Goal: Information Seeking & Learning: Learn about a topic

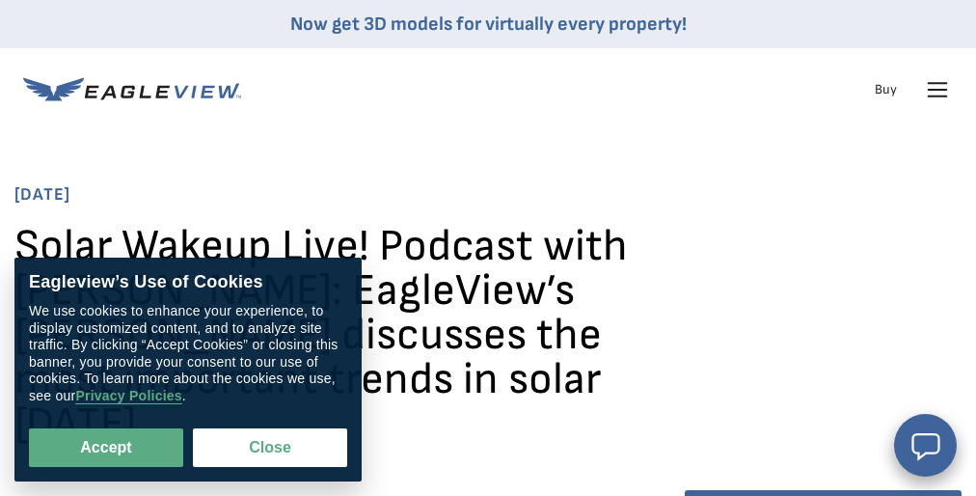
click at [488, 313] on h1 "Solar Wakeup Live! Podcast with [PERSON_NAME]: EagleView’s [PERSON_NAME] discus…" at bounding box center [330, 343] width 632 height 236
click at [488, 248] on h1 "Solar Wakeup Live! Podcast with [PERSON_NAME]: EagleView’s [PERSON_NAME] discus…" at bounding box center [330, 343] width 632 height 236
click at [488, 313] on h1 "Solar Wakeup Live! Podcast with [PERSON_NAME]: EagleView’s [PERSON_NAME] discus…" at bounding box center [330, 343] width 632 height 236
click at [488, 248] on h1 "Solar Wakeup Live! Podcast with [PERSON_NAME]: EagleView’s [PERSON_NAME] discus…" at bounding box center [330, 343] width 632 height 236
click at [488, 313] on h1 "Solar Wakeup Live! Podcast with [PERSON_NAME]: EagleView’s [PERSON_NAME] discus…" at bounding box center [330, 343] width 632 height 236
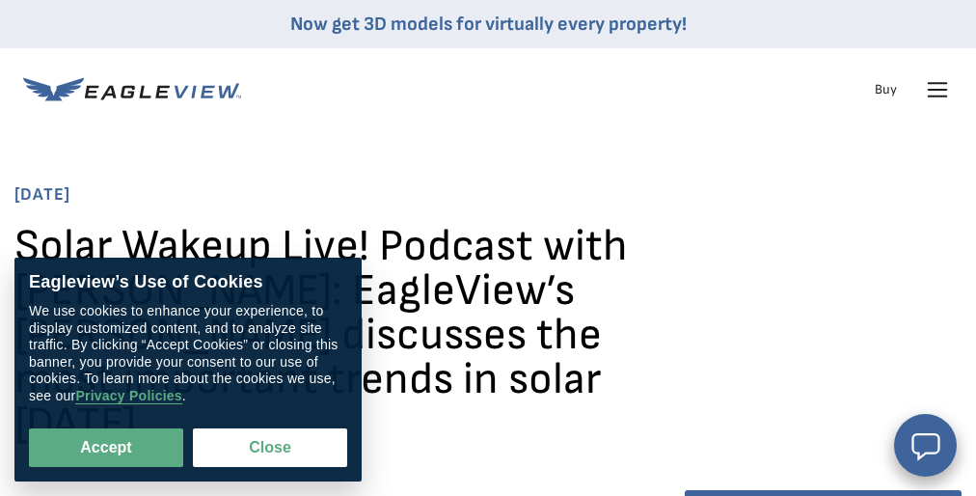
click at [488, 248] on h1 "Solar Wakeup Live! Podcast with [PERSON_NAME]: EagleView’s [PERSON_NAME] discus…" at bounding box center [330, 343] width 632 height 236
click at [488, 313] on h1 "Solar Wakeup Live! Podcast with [PERSON_NAME]: EagleView’s [PERSON_NAME] discus…" at bounding box center [330, 343] width 632 height 236
click at [488, 248] on h1 "Solar Wakeup Live! Podcast with [PERSON_NAME]: EagleView’s [PERSON_NAME] discus…" at bounding box center [330, 343] width 632 height 236
click at [488, 313] on h1 "Solar Wakeup Live! Podcast with [PERSON_NAME]: EagleView’s [PERSON_NAME] discus…" at bounding box center [330, 343] width 632 height 236
click at [488, 248] on h1 "Solar Wakeup Live! Podcast with [PERSON_NAME]: EagleView’s [PERSON_NAME] discus…" at bounding box center [330, 343] width 632 height 236
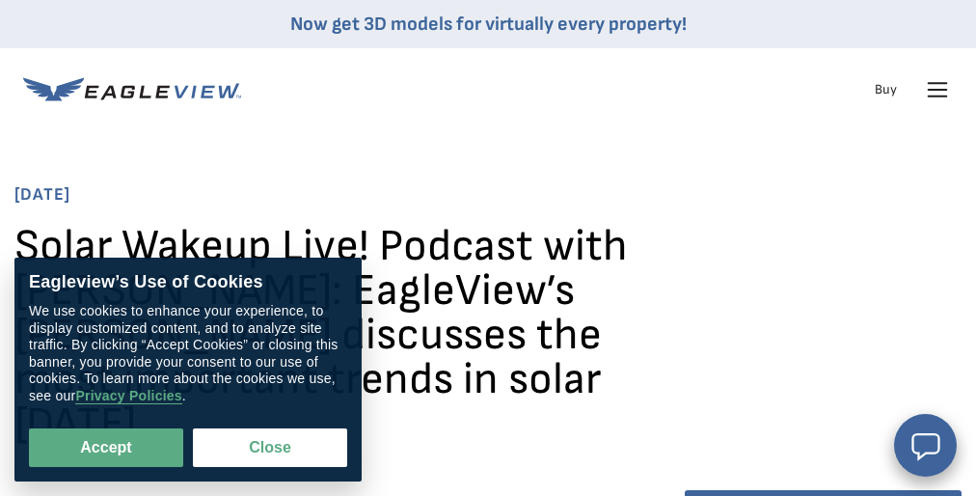
click at [488, 313] on h1 "Solar Wakeup Live! Podcast with [PERSON_NAME]: EagleView’s [PERSON_NAME] discus…" at bounding box center [330, 343] width 632 height 236
click at [488, 248] on h1 "Solar Wakeup Live! Podcast with [PERSON_NAME]: EagleView’s [PERSON_NAME] discus…" at bounding box center [330, 343] width 632 height 236
